Goal: Find specific page/section: Find specific page/section

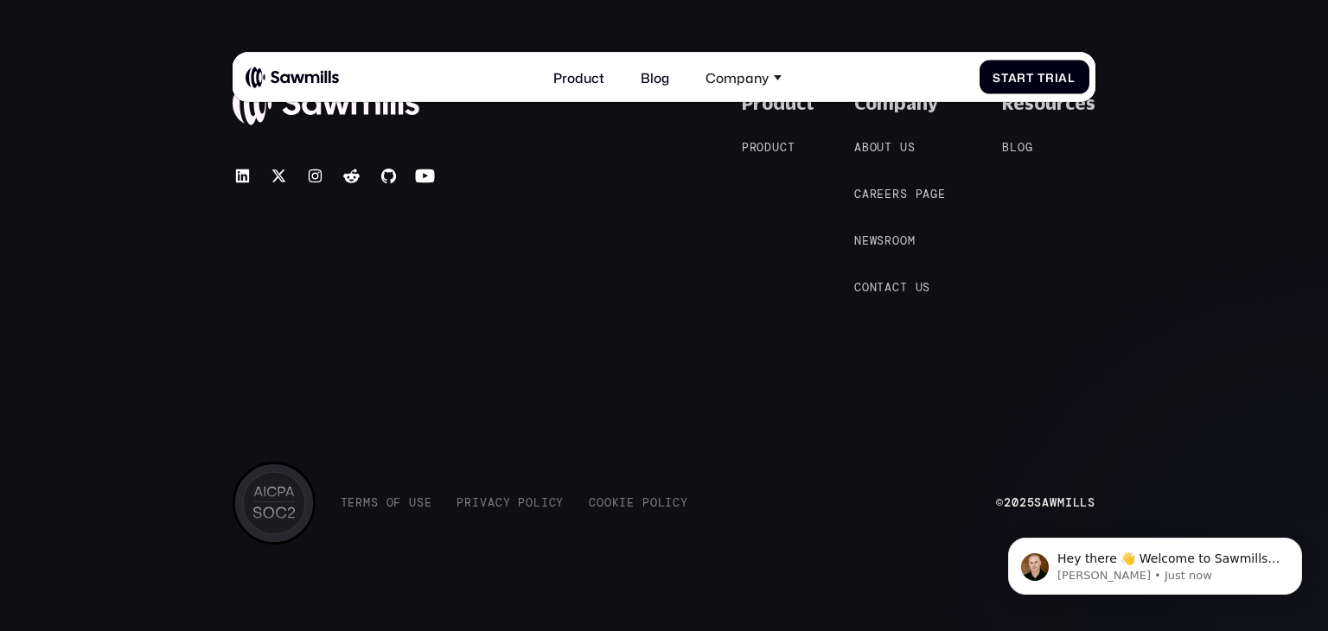
scroll to position [7599, 0]
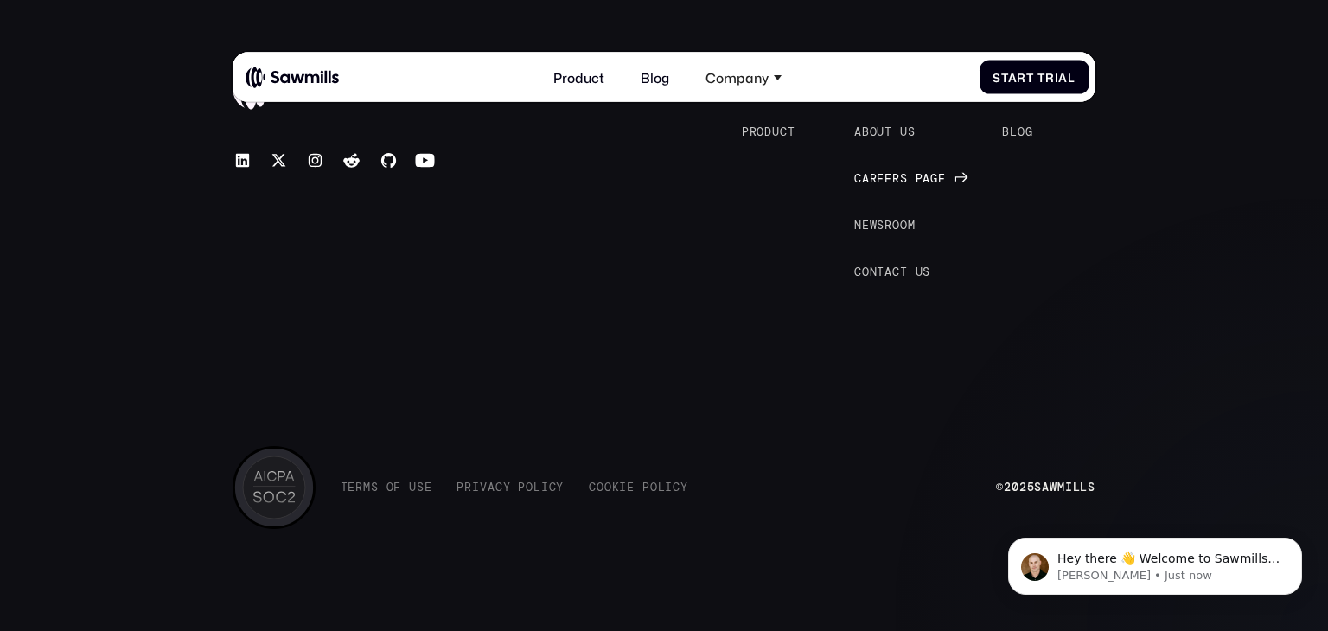
click at [876, 173] on div "Careers page" at bounding box center [900, 179] width 92 height 14
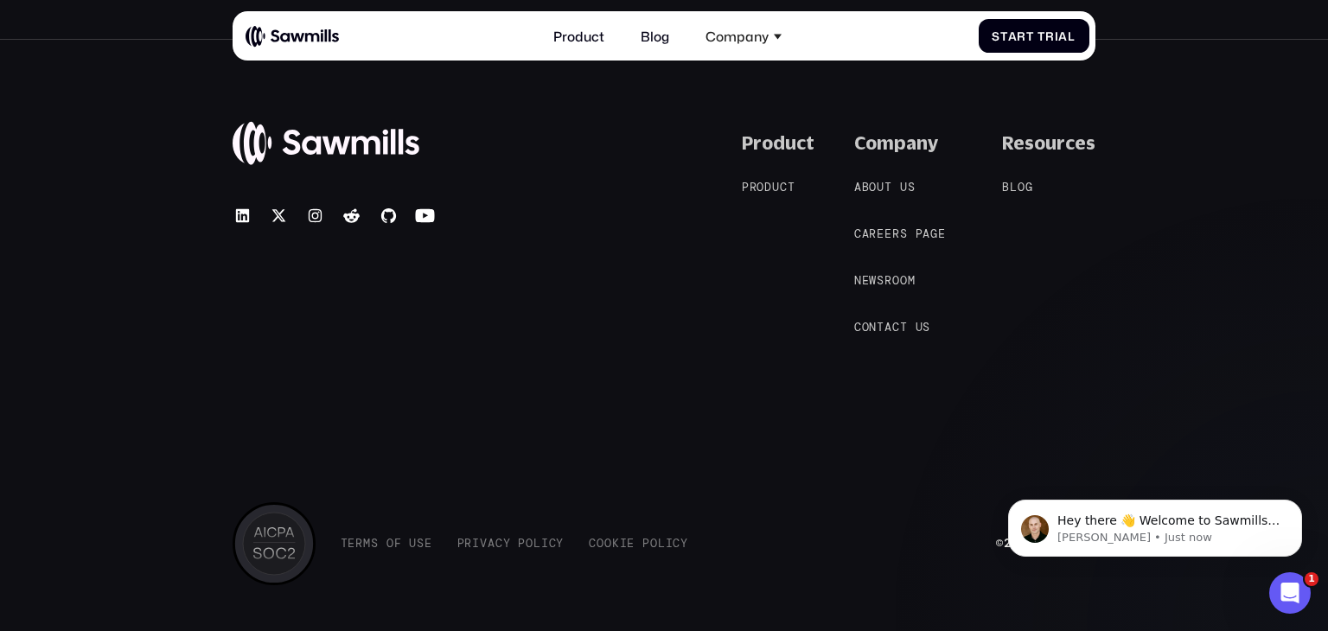
scroll to position [1782, 0]
click at [868, 190] on span "b" at bounding box center [866, 187] width 8 height 14
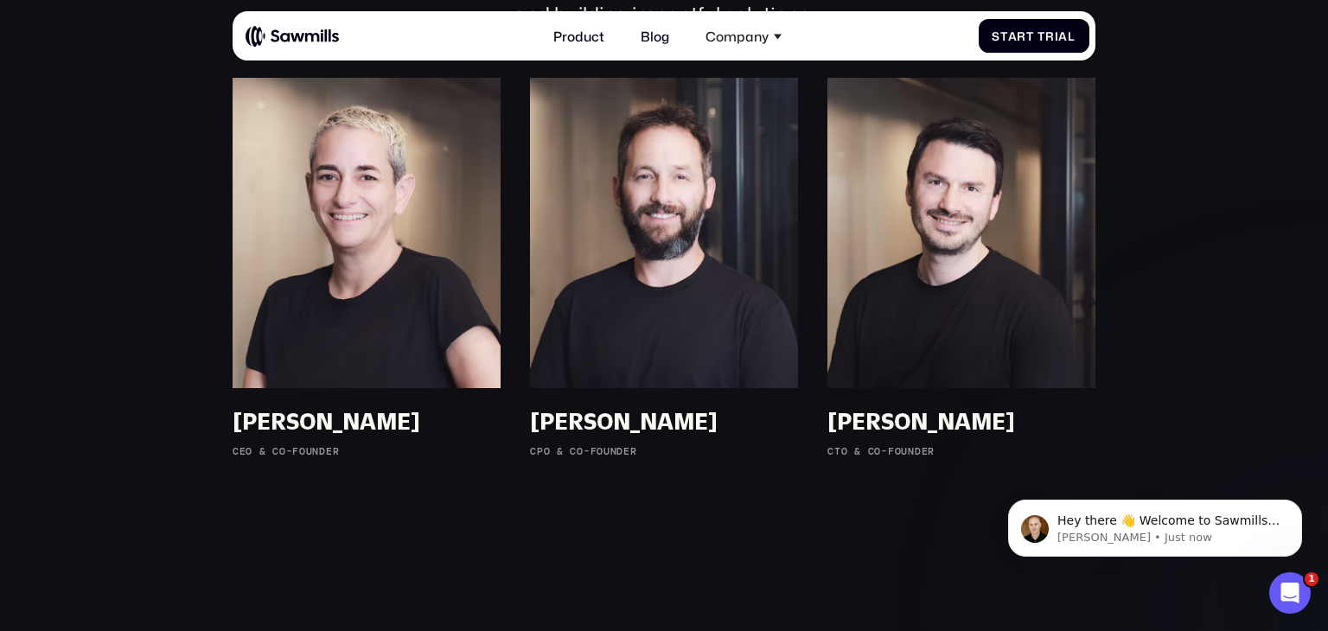
scroll to position [1183, 0]
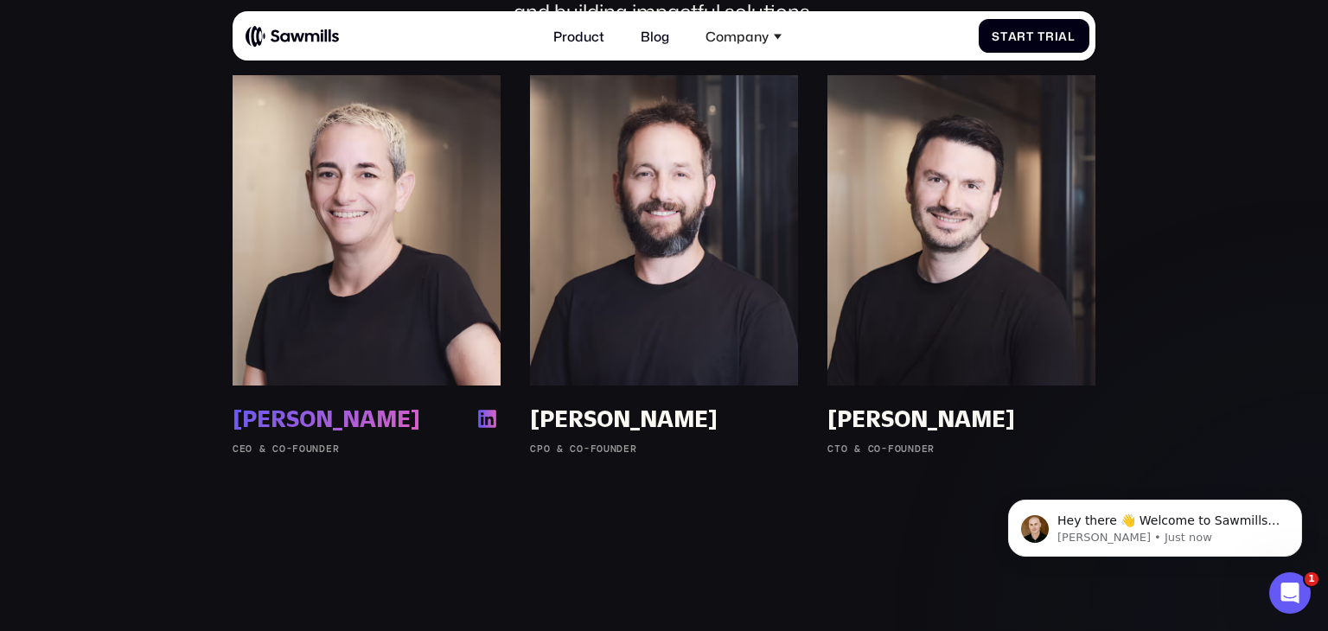
click at [431, 374] on img at bounding box center [367, 230] width 268 height 310
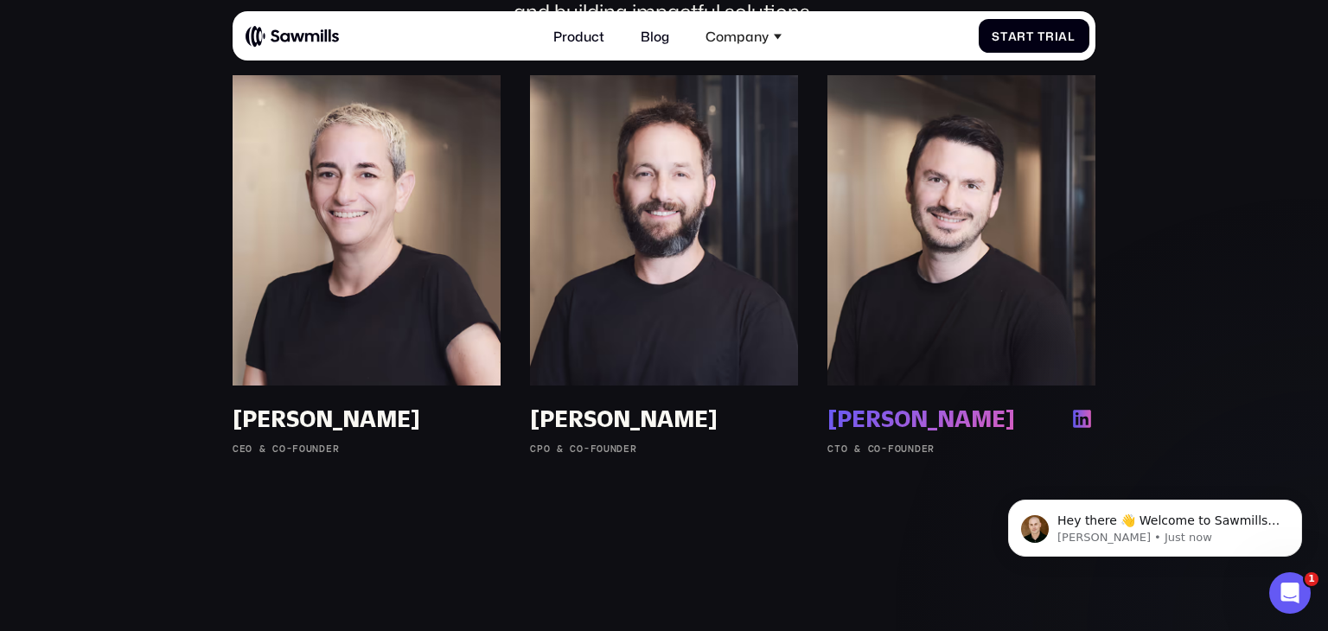
click at [1010, 350] on img at bounding box center [961, 230] width 268 height 310
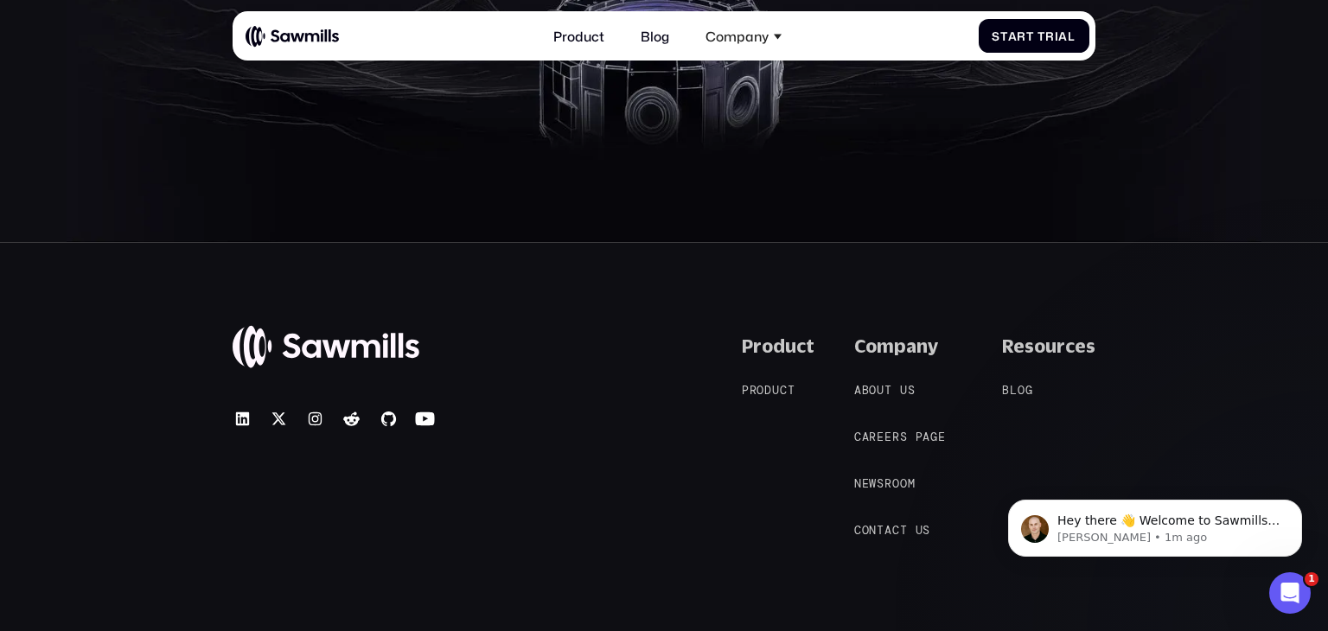
scroll to position [3247, 0]
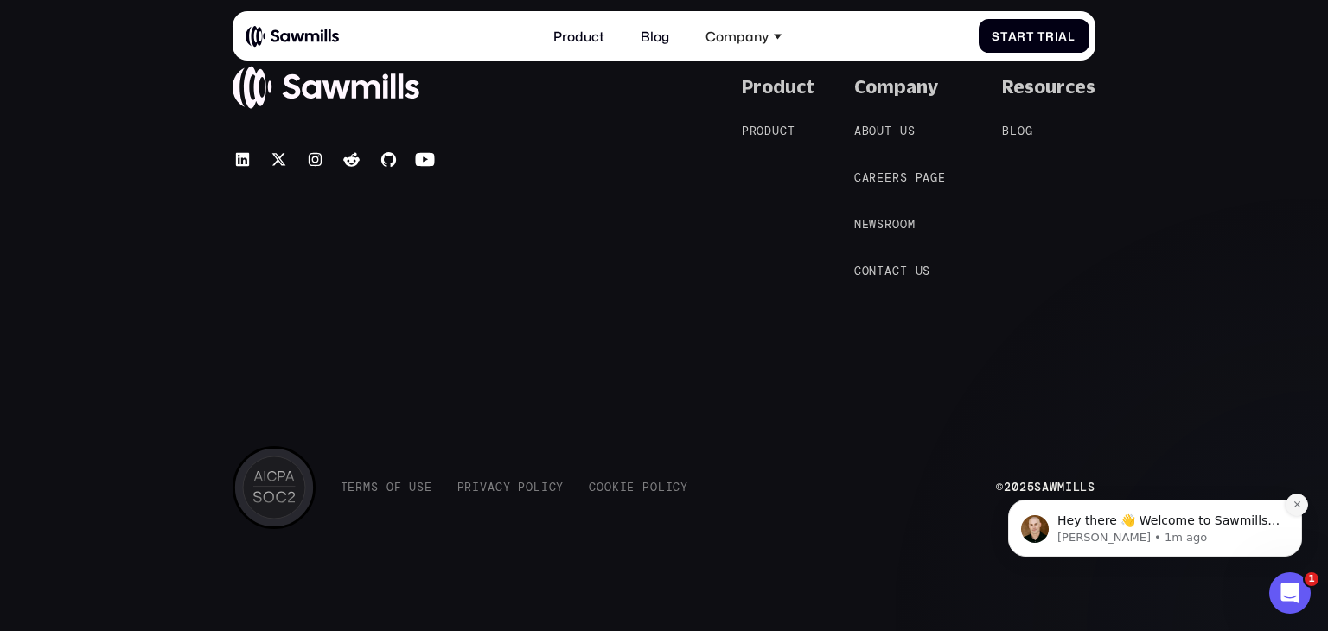
click at [1295, 500] on icon "Dismiss notification" at bounding box center [1297, 505] width 10 height 10
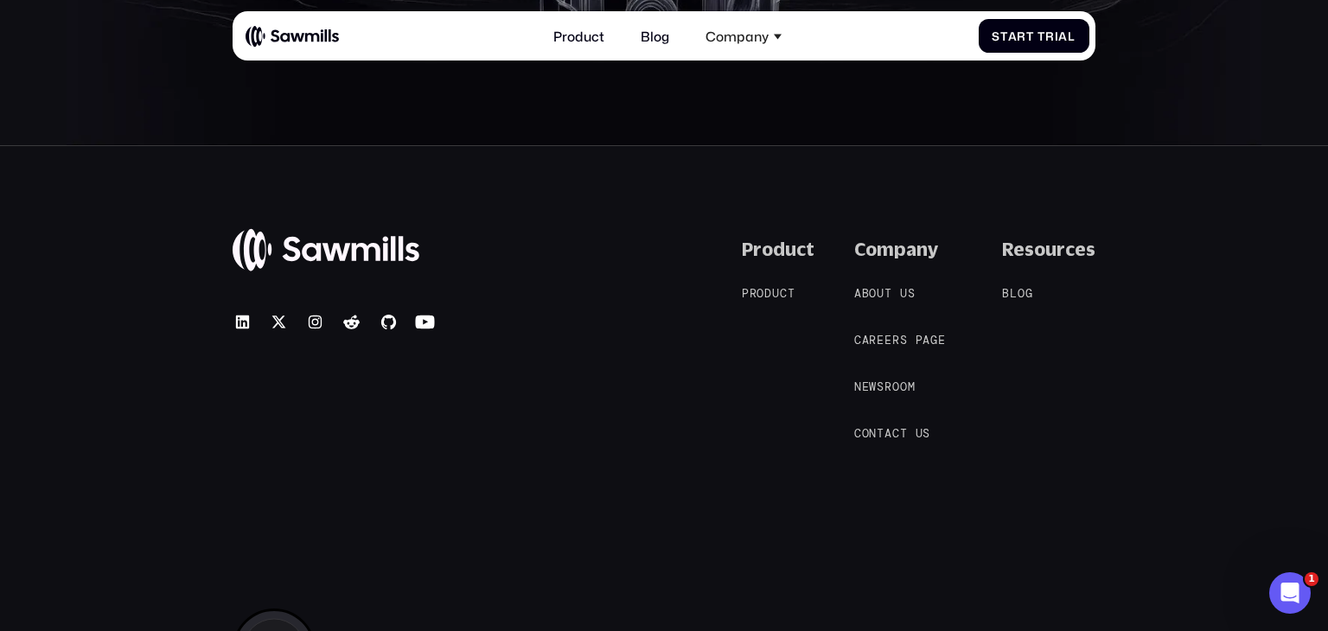
scroll to position [3080, 0]
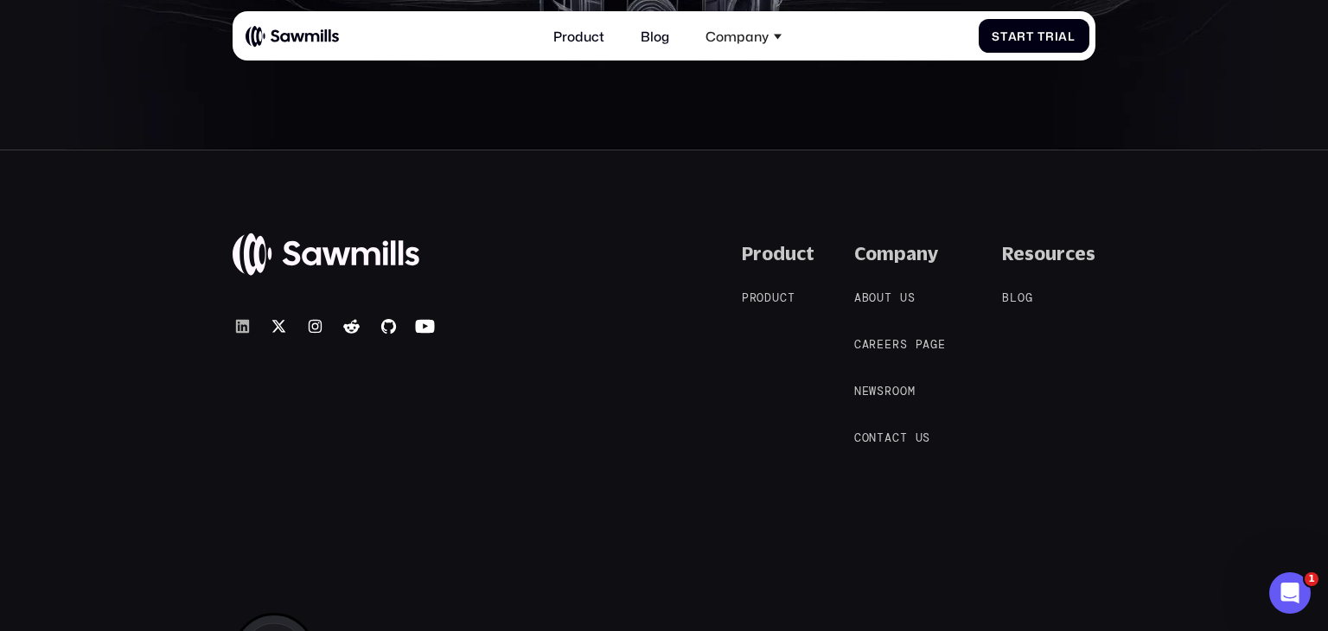
click at [239, 326] on icon at bounding box center [243, 326] width 20 height 20
